Goal: Transaction & Acquisition: Purchase product/service

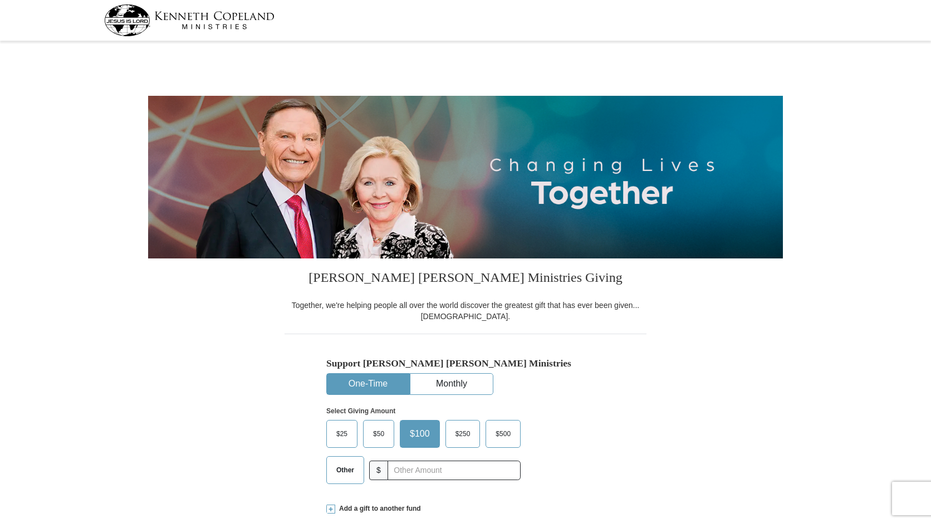
select select "CO"
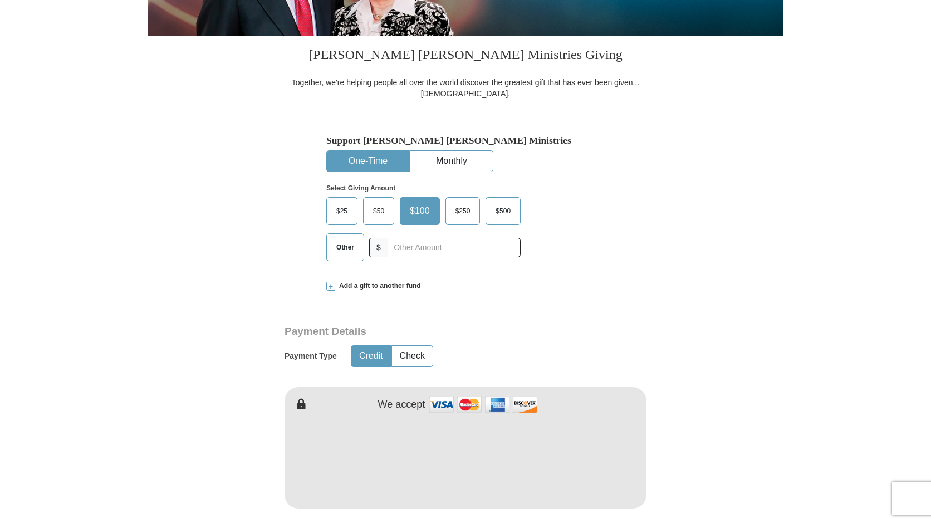
scroll to position [223, 0]
drag, startPoint x: 0, startPoint y: 0, endPoint x: 331, endPoint y: 287, distance: 438.0
click at [331, 287] on span at bounding box center [330, 286] width 9 height 9
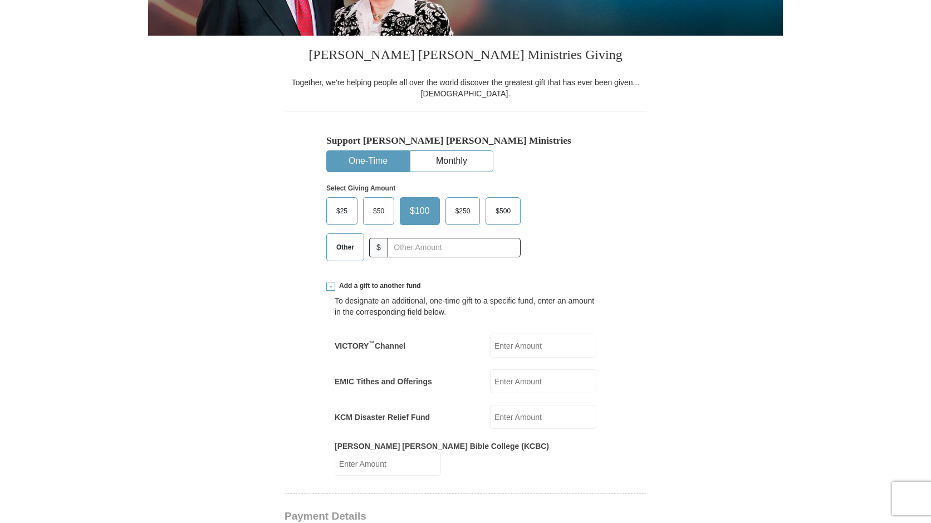
scroll to position [0, 0]
click at [336, 247] on span "Other" at bounding box center [347, 247] width 29 height 17
click at [0, 0] on input "Other" at bounding box center [0, 0] width 0 height 0
click at [504, 383] on input "EMIC Tithes and Offerings" at bounding box center [543, 381] width 106 height 24
type input "83.00"
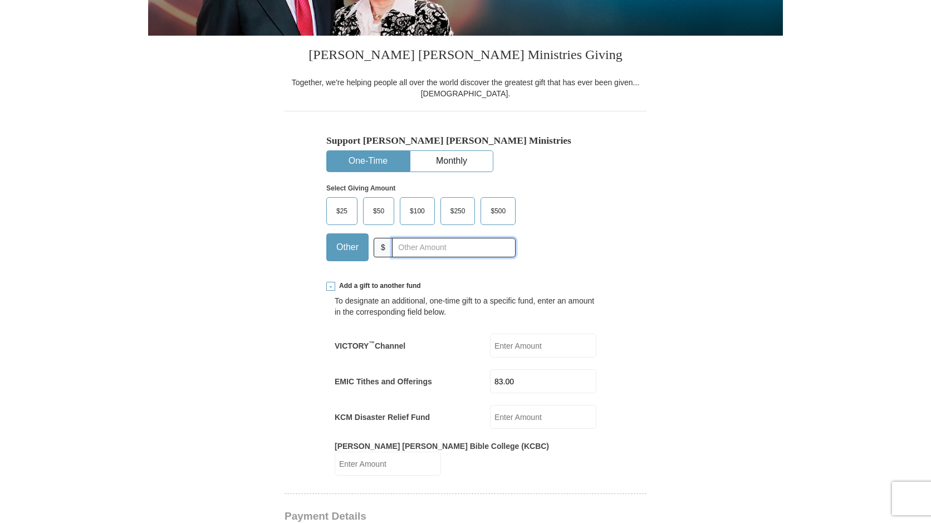
click at [392, 248] on input "text" at bounding box center [454, 247] width 124 height 19
type input "10.00"
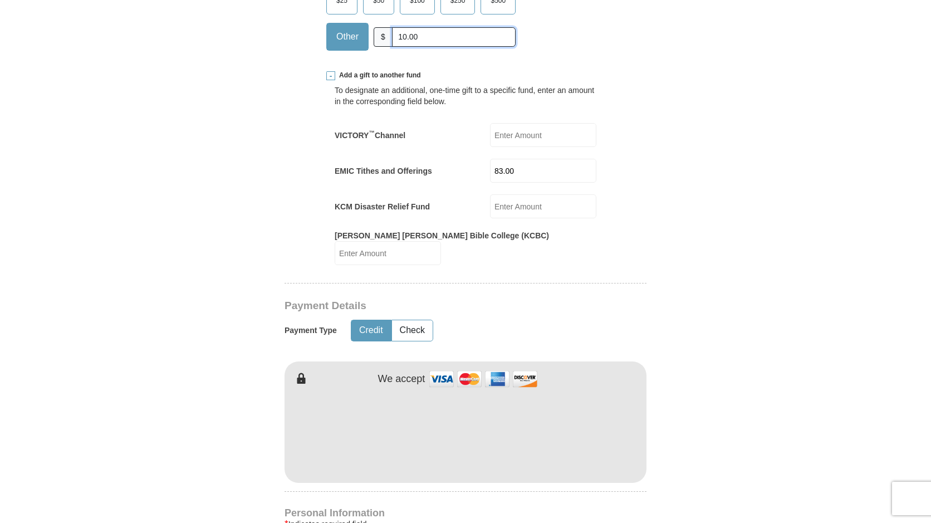
scroll to position [445, 0]
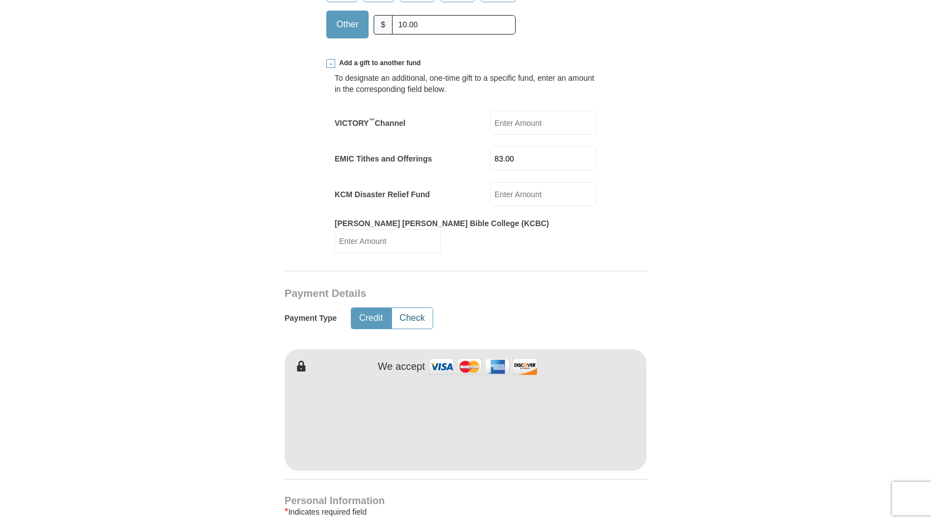
drag, startPoint x: 409, startPoint y: 308, endPoint x: 329, endPoint y: 310, distance: 79.0
click at [409, 308] on button "Check" at bounding box center [412, 318] width 41 height 21
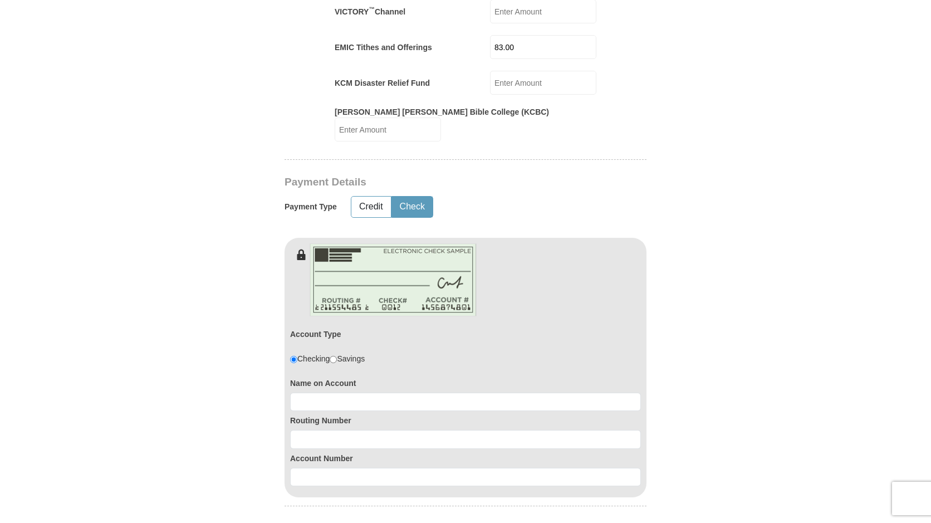
scroll to position [612, 0]
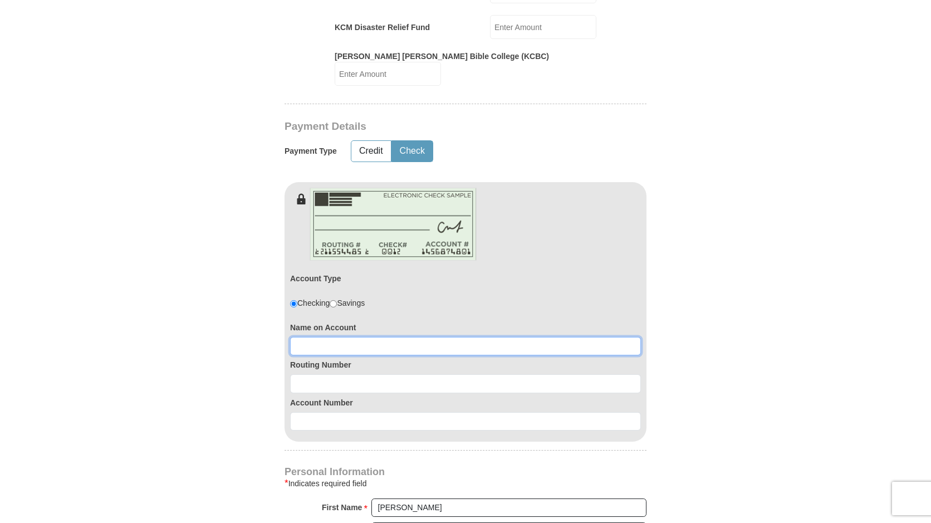
click at [299, 337] on input at bounding box center [465, 346] width 351 height 19
type input "Forrest Bales"
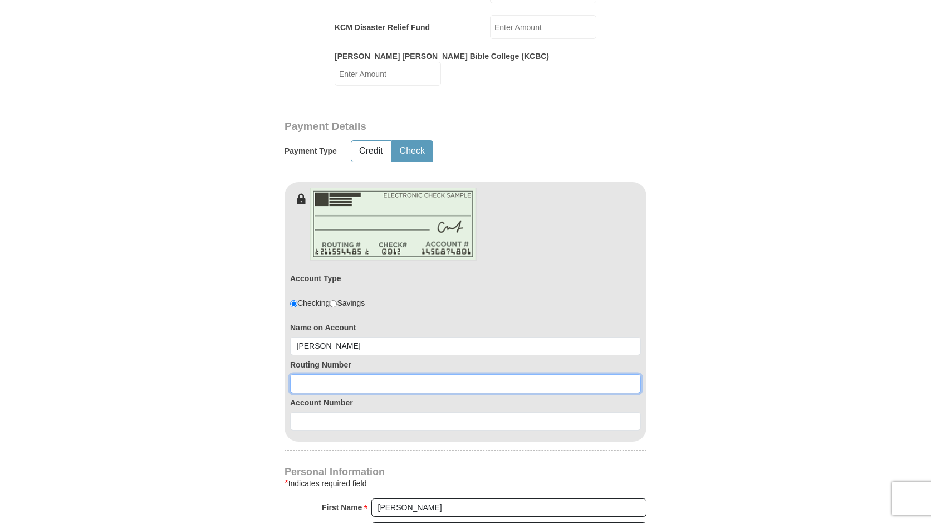
click at [297, 375] on input at bounding box center [465, 383] width 351 height 19
type input "102000076"
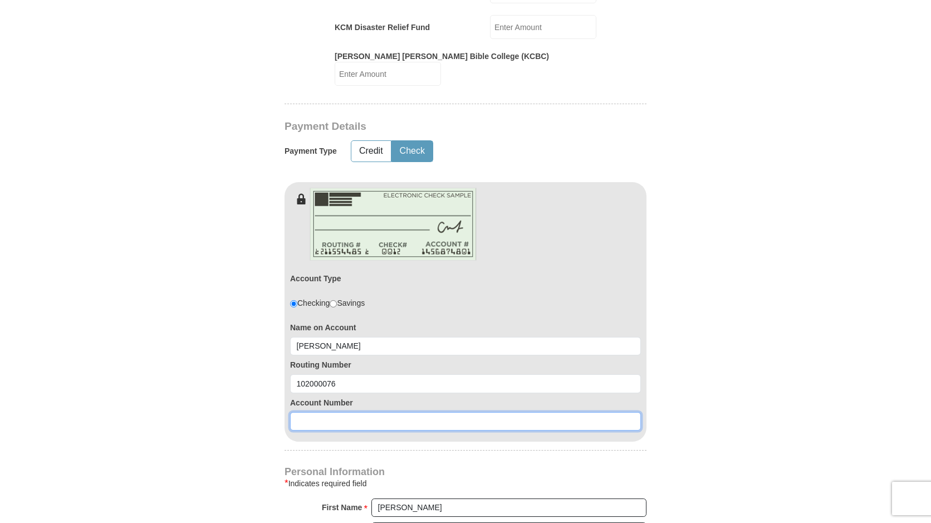
click at [304, 412] on input at bounding box center [465, 421] width 351 height 19
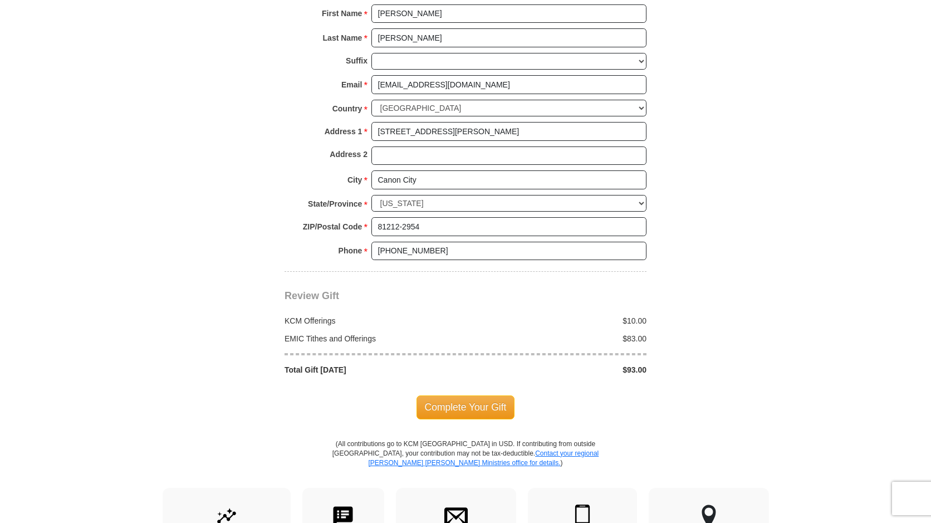
scroll to position [1113, 0]
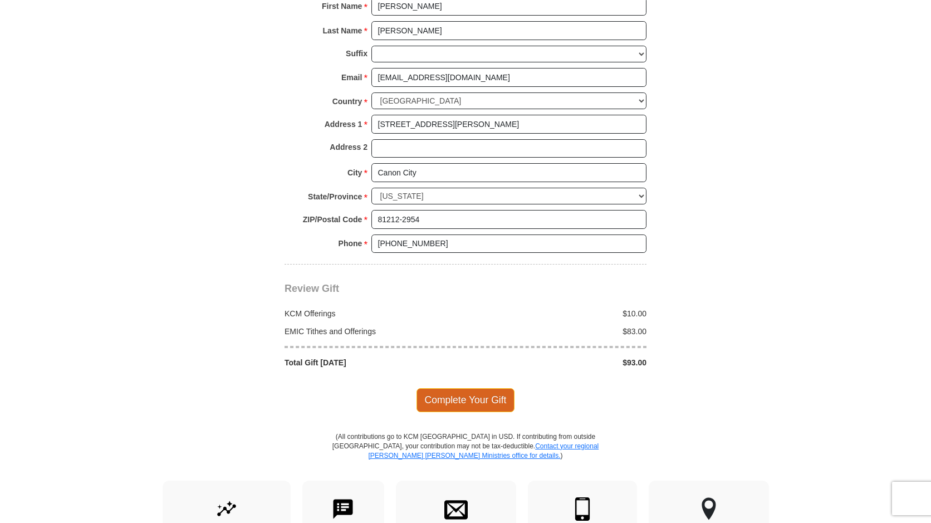
type input "0000389790"
click at [463, 393] on span "Complete Your Gift" at bounding box center [465, 399] width 99 height 23
